Goal: Contribute content: Contribute content

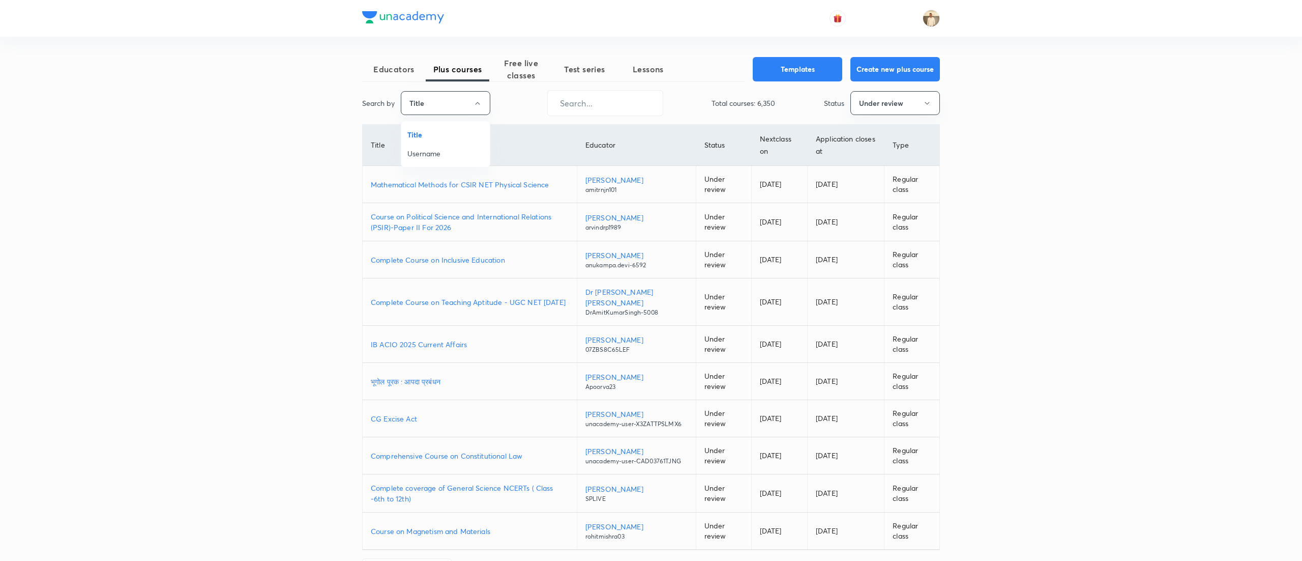
click at [450, 155] on span "Username" at bounding box center [445, 153] width 76 height 11
click at [624, 99] on input "text" at bounding box center [602, 103] width 115 height 26
paste input "unacademy-user-W9VF4FQCGH51"
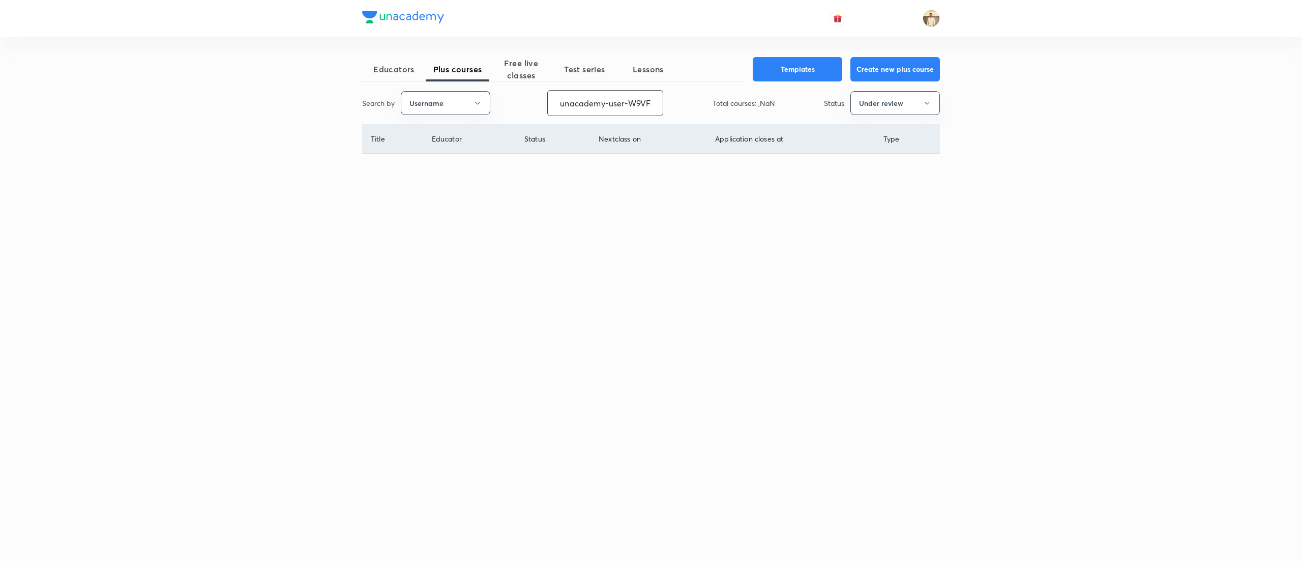
scroll to position [0, 45]
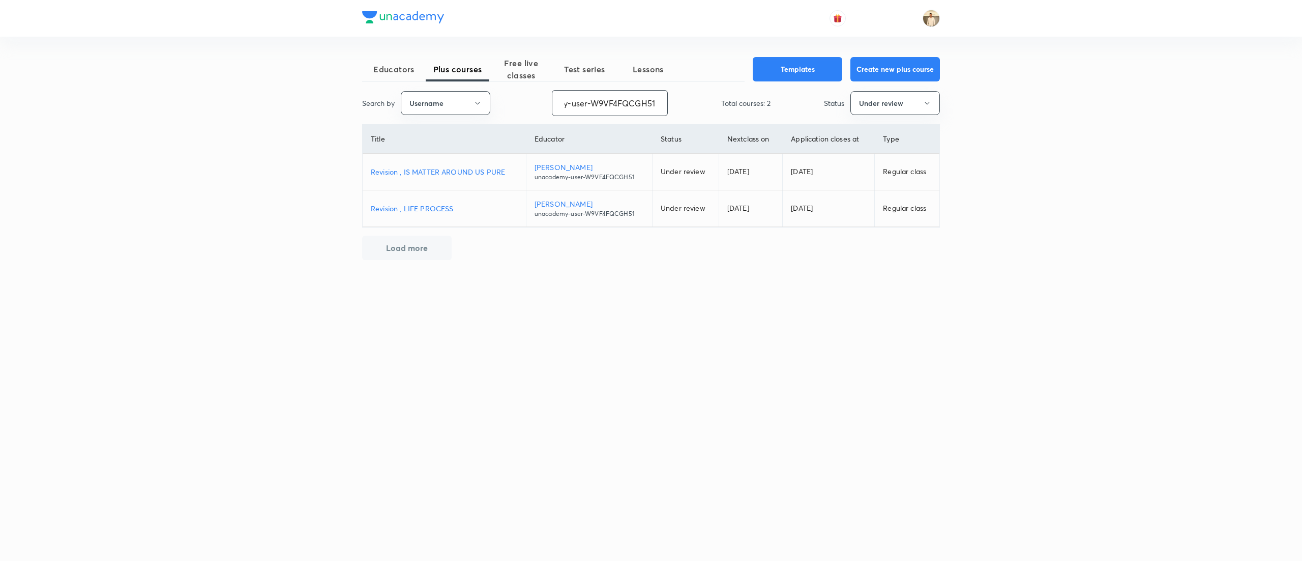
type input "unacademy-user-W9VF4FQCGH51"
click at [434, 168] on p "Revision , IS MATTER AROUND US PURE" at bounding box center [444, 171] width 147 height 11
click at [395, 67] on span "Educators" at bounding box center [394, 69] width 64 height 12
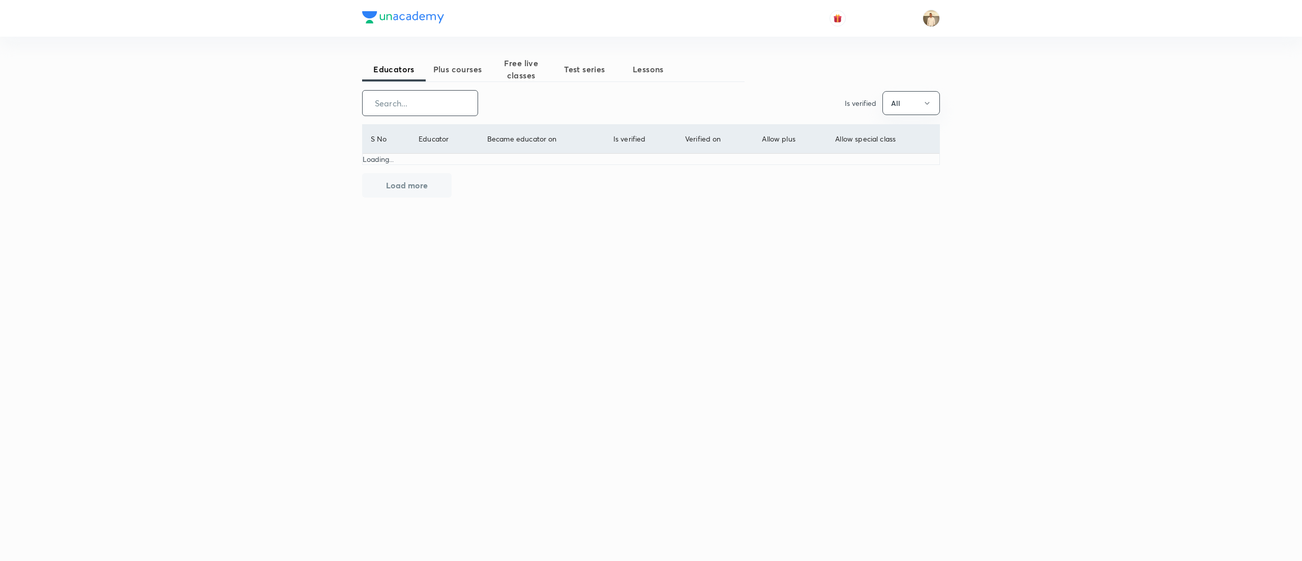
click at [436, 103] on input "text" at bounding box center [420, 103] width 115 height 26
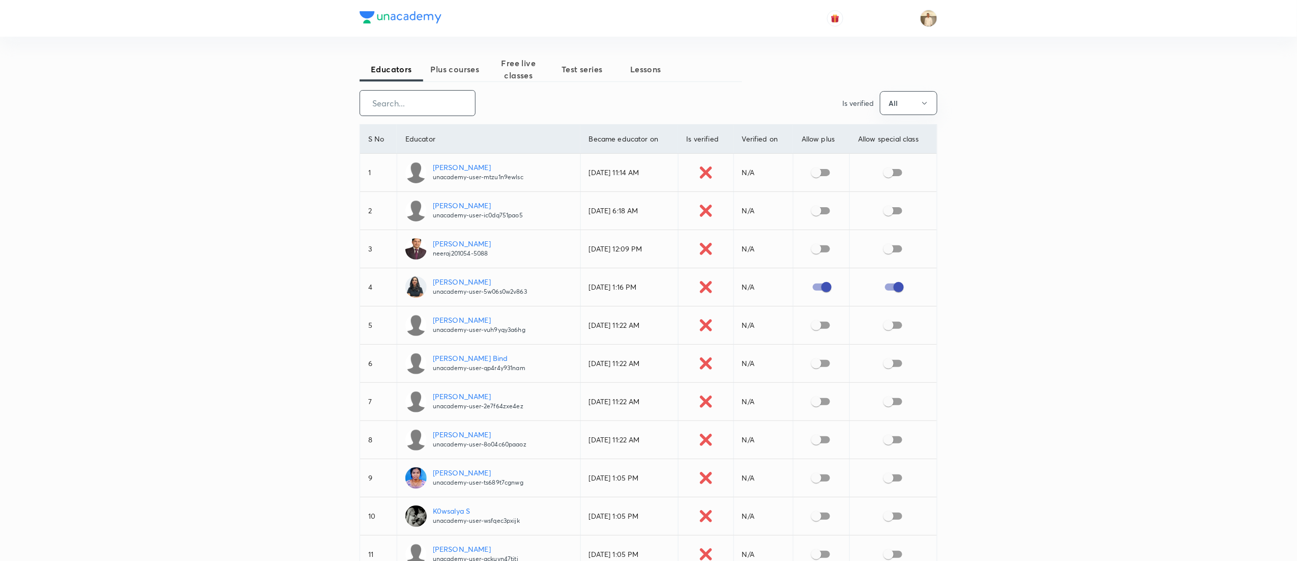
paste input "Komal Gusai"
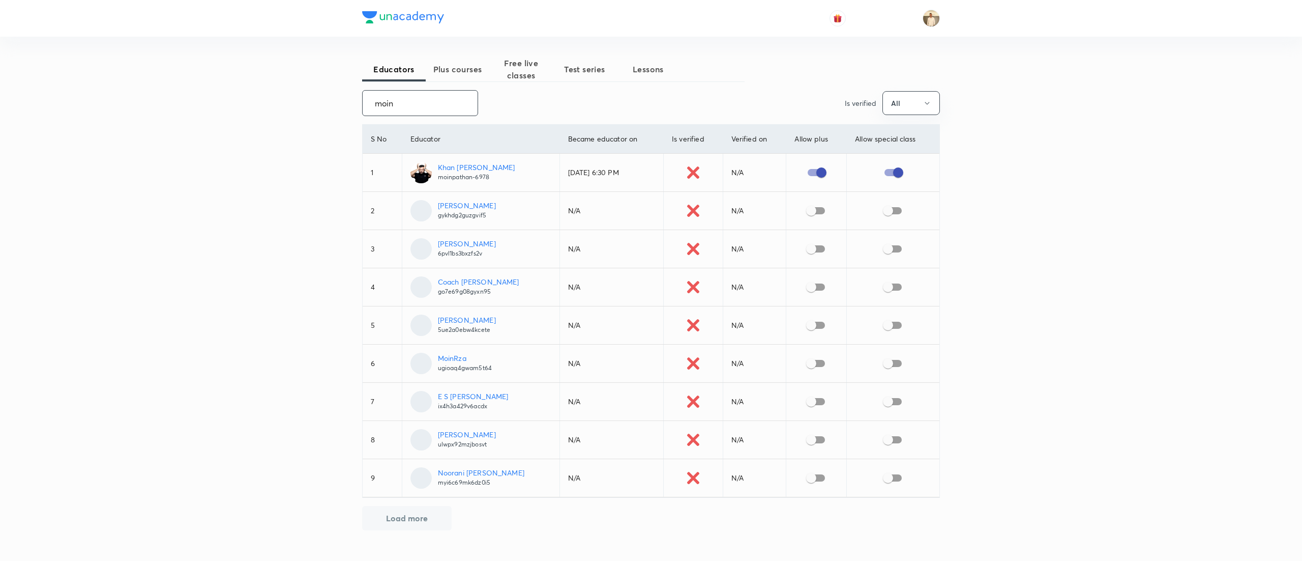
type input "moin"
click at [471, 158] on td "Khan Moin Ayub moinpathan-6978" at bounding box center [481, 173] width 158 height 38
click at [471, 168] on p "Khan [PERSON_NAME]" at bounding box center [476, 167] width 77 height 11
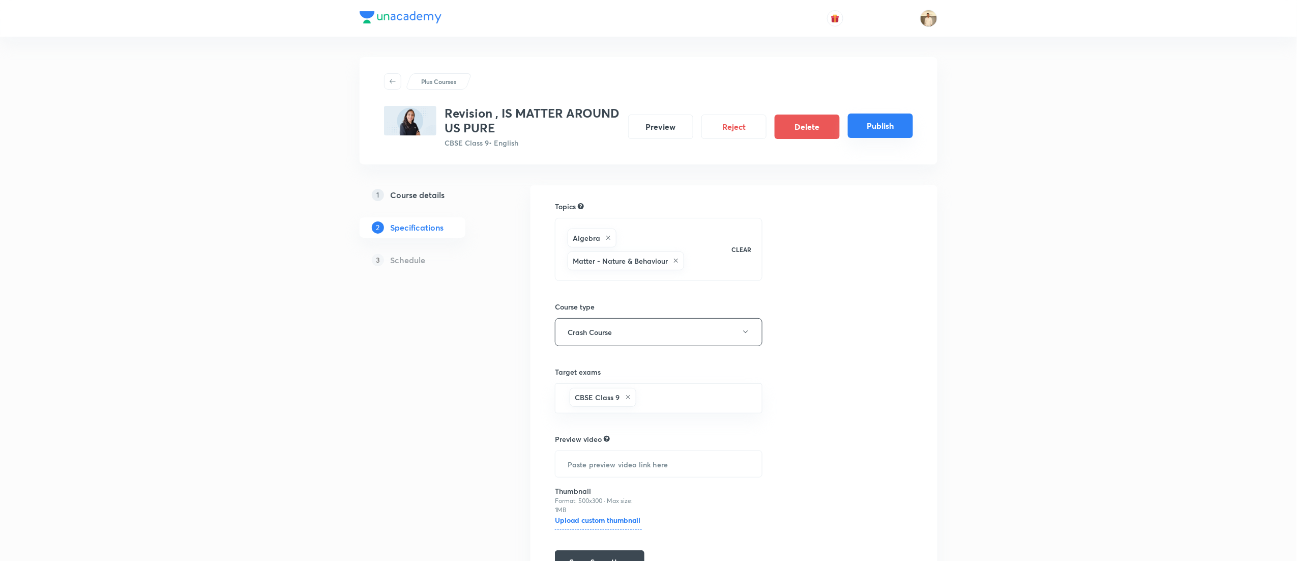
click at [893, 121] on button "Publish" at bounding box center [880, 125] width 65 height 24
